Goal: Information Seeking & Learning: Find specific page/section

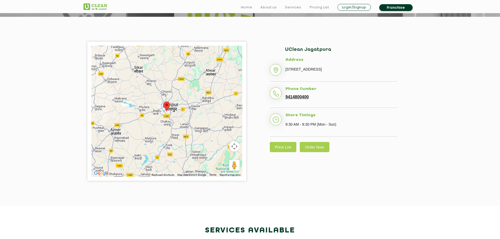
scroll to position [105, 0]
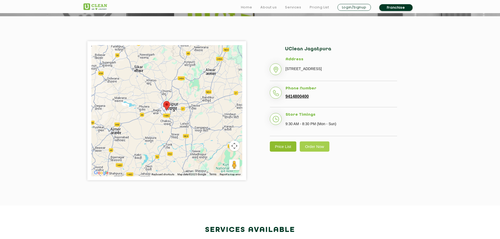
click at [281, 152] on link "Price List" at bounding box center [283, 146] width 27 height 10
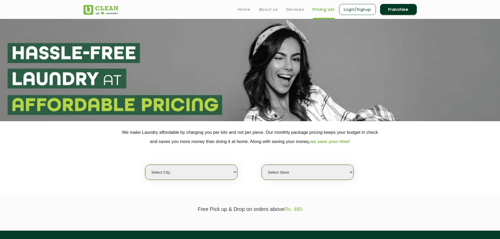
click at [179, 171] on select "Select city [GEOGRAPHIC_DATA] [GEOGRAPHIC_DATA] [GEOGRAPHIC_DATA] [GEOGRAPHIC_D…" at bounding box center [191, 172] width 92 height 15
select select "26"
click at [145, 165] on select "Select city [GEOGRAPHIC_DATA] [GEOGRAPHIC_DATA] [GEOGRAPHIC_DATA] [GEOGRAPHIC_D…" at bounding box center [191, 172] width 92 height 15
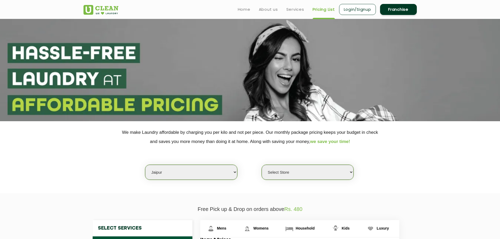
click at [280, 168] on select "Select Store [GEOGRAPHIC_DATA][PERSON_NAME] [GEOGRAPHIC_DATA] [PERSON_NAME][GEO…" at bounding box center [308, 172] width 92 height 15
select select "57"
click at [262, 165] on select "Select Store [GEOGRAPHIC_DATA][PERSON_NAME] [GEOGRAPHIC_DATA] [PERSON_NAME][GEO…" at bounding box center [308, 172] width 92 height 15
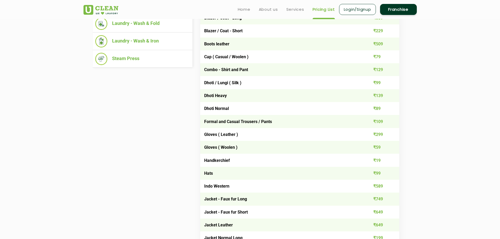
scroll to position [157, 0]
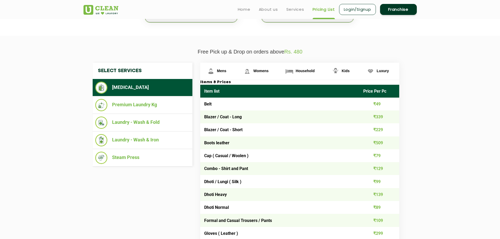
scroll to position [105, 0]
